Goal: Navigation & Orientation: Find specific page/section

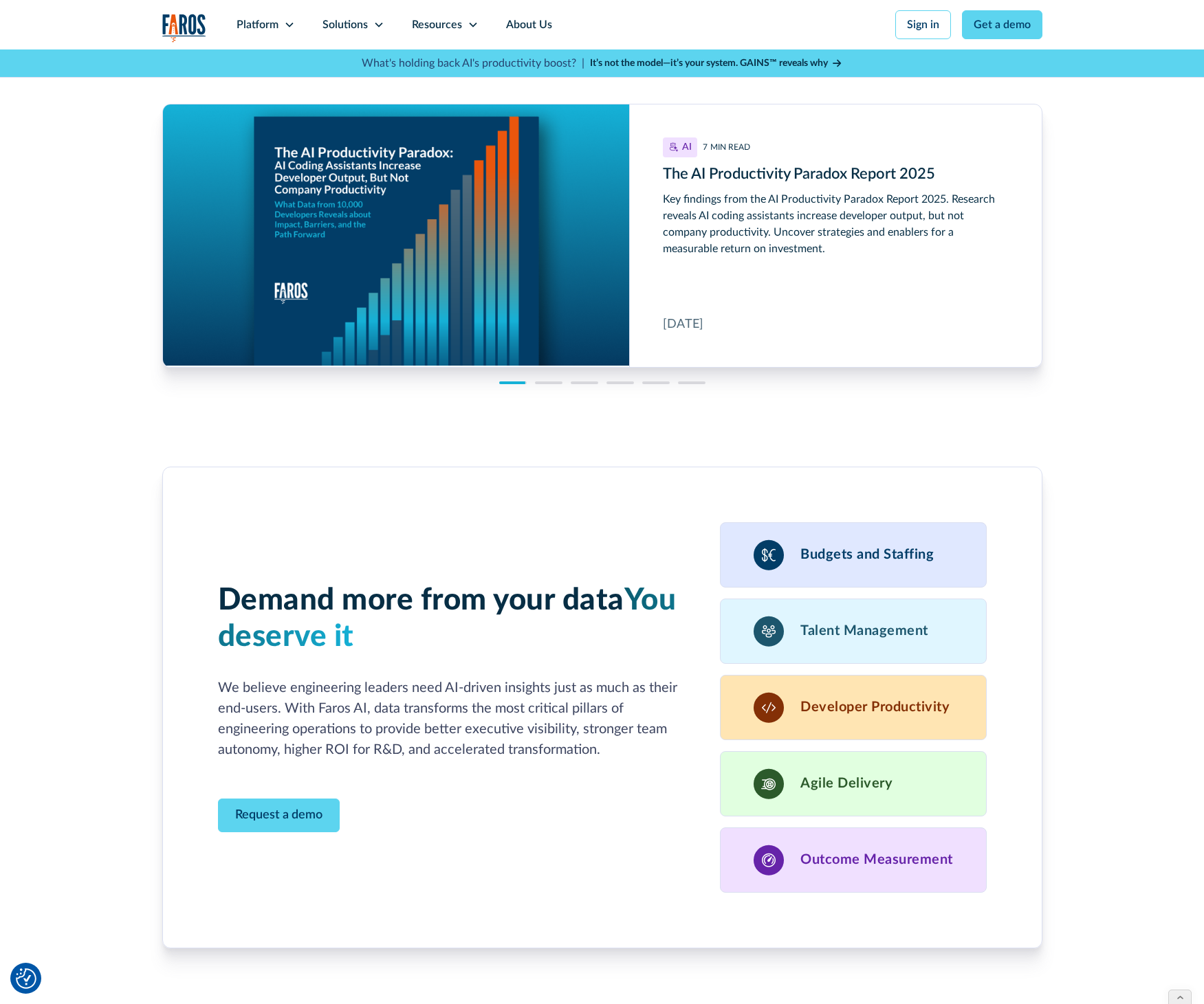
scroll to position [4226, 0]
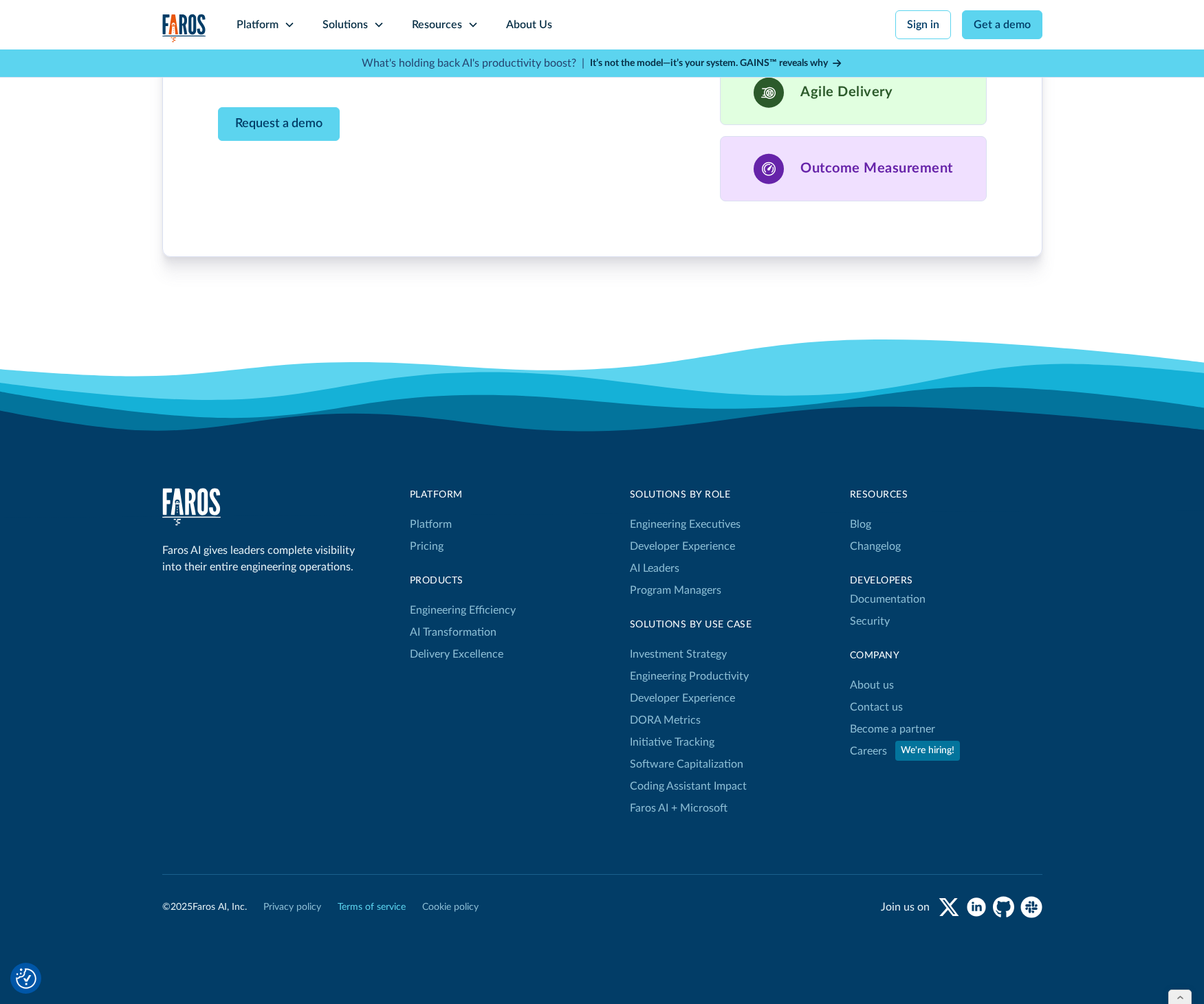
click at [360, 901] on link "Terms of service" at bounding box center [372, 908] width 68 height 15
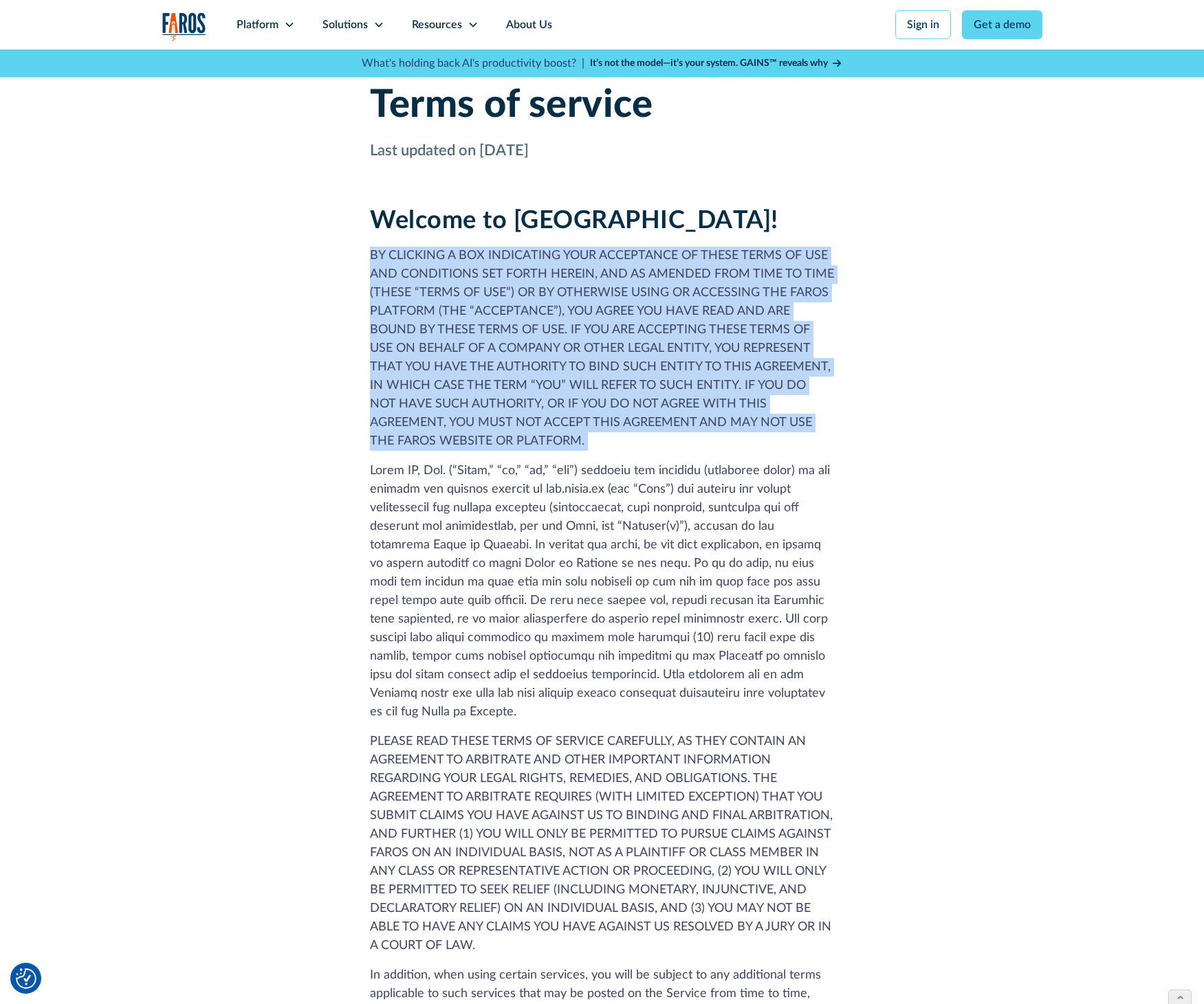
drag, startPoint x: 359, startPoint y: 255, endPoint x: 826, endPoint y: 455, distance: 508.0
